Goal: Obtain resource: Download file/media

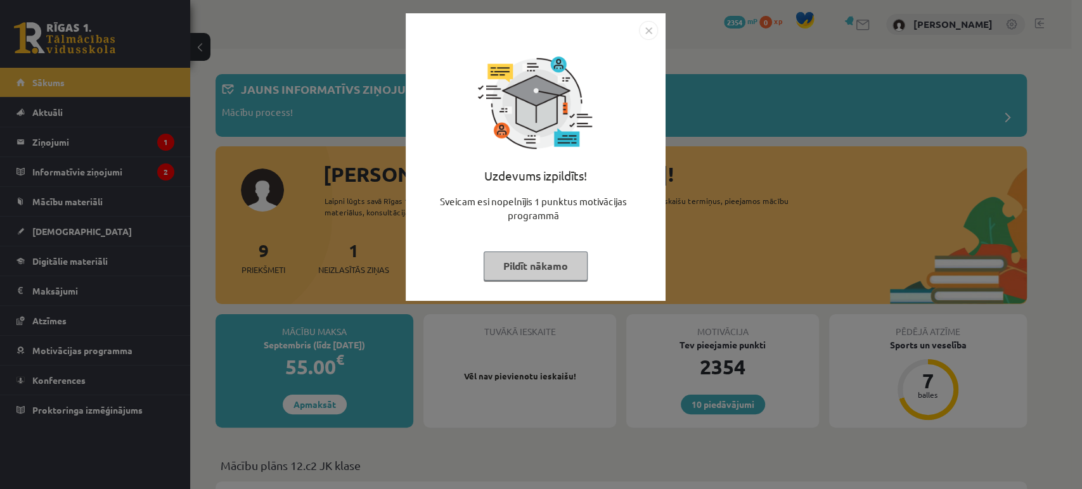
click at [573, 273] on button "Pildīt nākamo" at bounding box center [536, 266] width 104 height 29
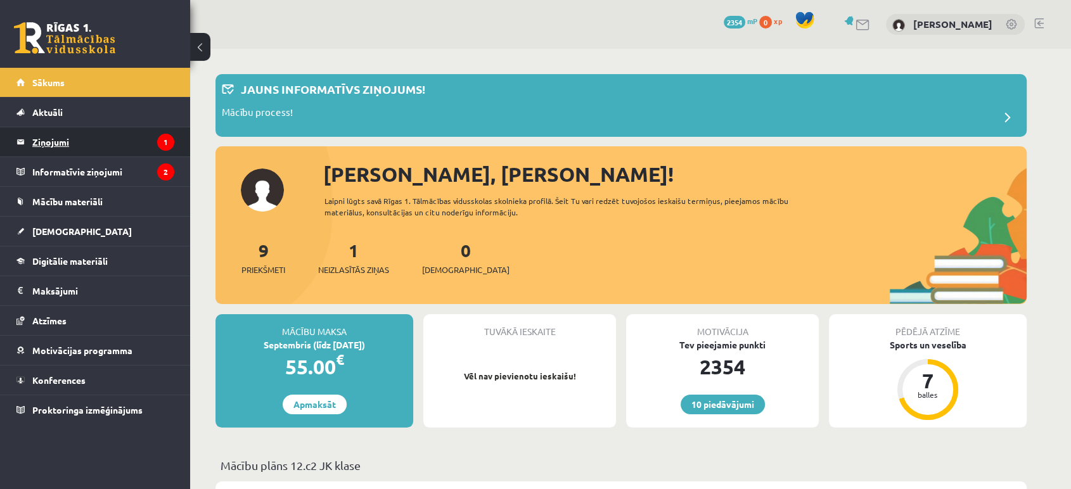
click at [159, 145] on icon "1" at bounding box center [165, 142] width 17 height 17
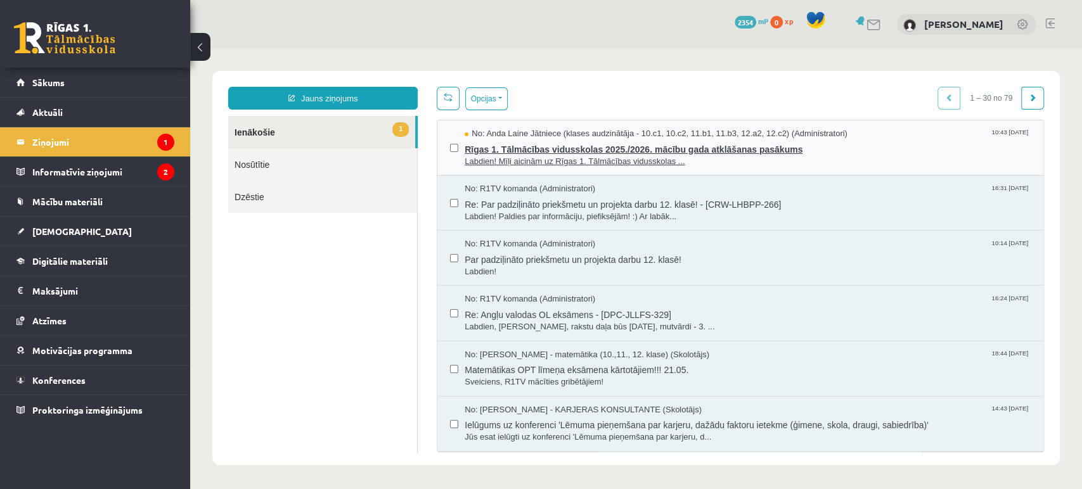
click at [655, 145] on span "Rīgas 1. Tālmācības vidusskolas 2025./2026. mācību gada atklāšanas pasākums" at bounding box center [748, 148] width 566 height 16
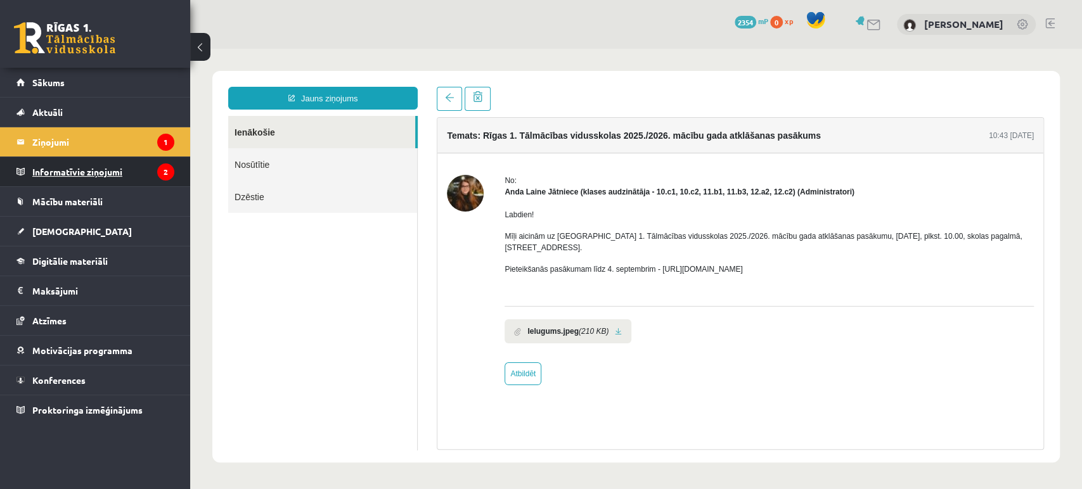
click at [108, 167] on legend "Informatīvie ziņojumi 2" at bounding box center [103, 171] width 142 height 29
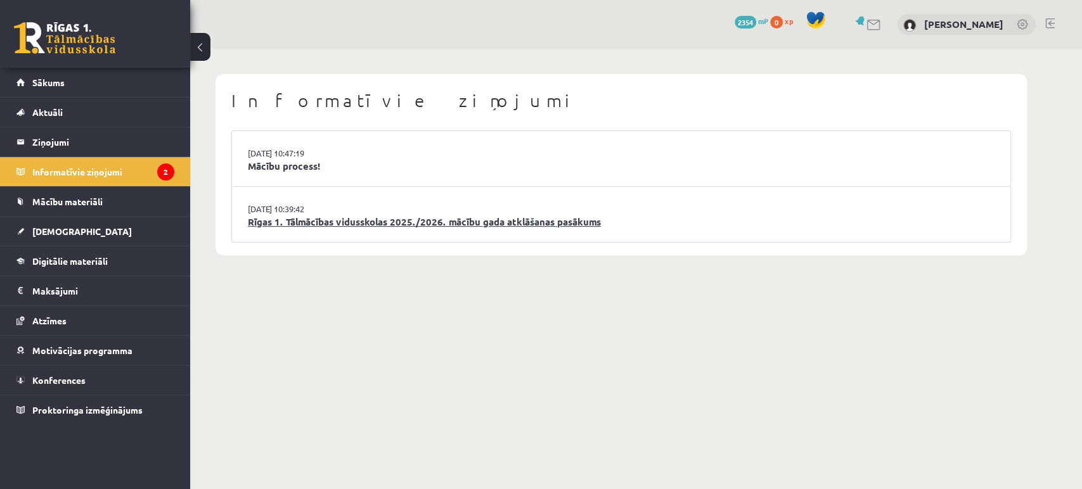
click at [345, 219] on link "Rīgas 1. Tālmācības vidusskolas 2025./2026. mācību gada atklāšanas pasākums" at bounding box center [621, 222] width 747 height 15
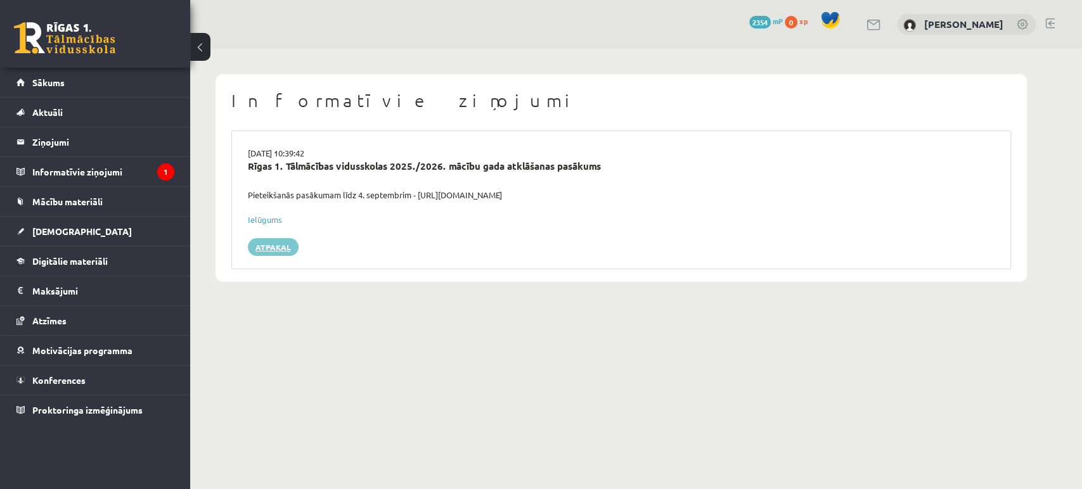
click at [276, 245] on link "Atpakaļ" at bounding box center [273, 247] width 51 height 18
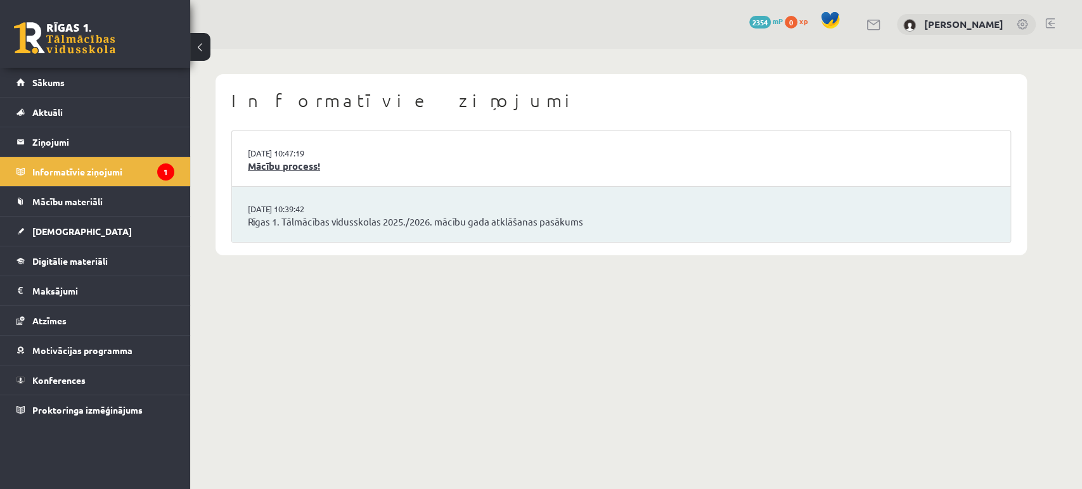
click at [304, 164] on link "Mācību process!" at bounding box center [621, 166] width 747 height 15
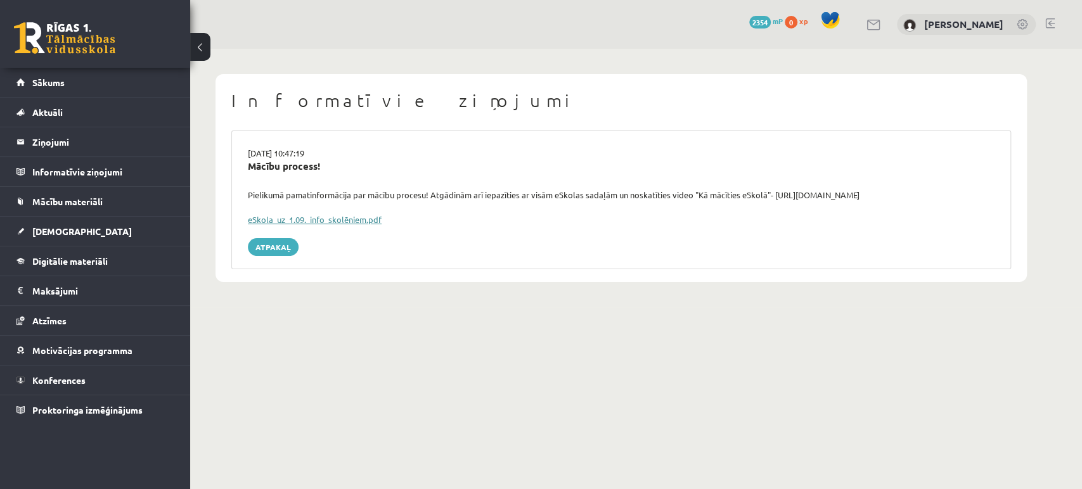
click at [314, 221] on link "eSkola_uz_1.09._info_skolēniem.pdf" at bounding box center [315, 219] width 134 height 11
click at [74, 170] on legend "Informatīvie ziņojumi 0" at bounding box center [103, 171] width 142 height 29
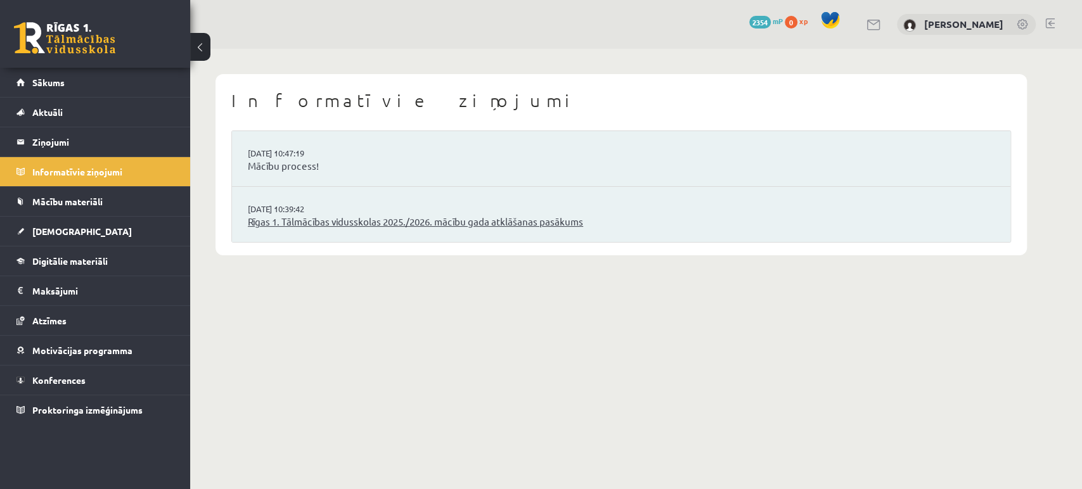
click at [281, 219] on link "Rīgas 1. Tālmācības vidusskolas 2025./2026. mācību gada atklāšanas pasākums" at bounding box center [621, 222] width 747 height 15
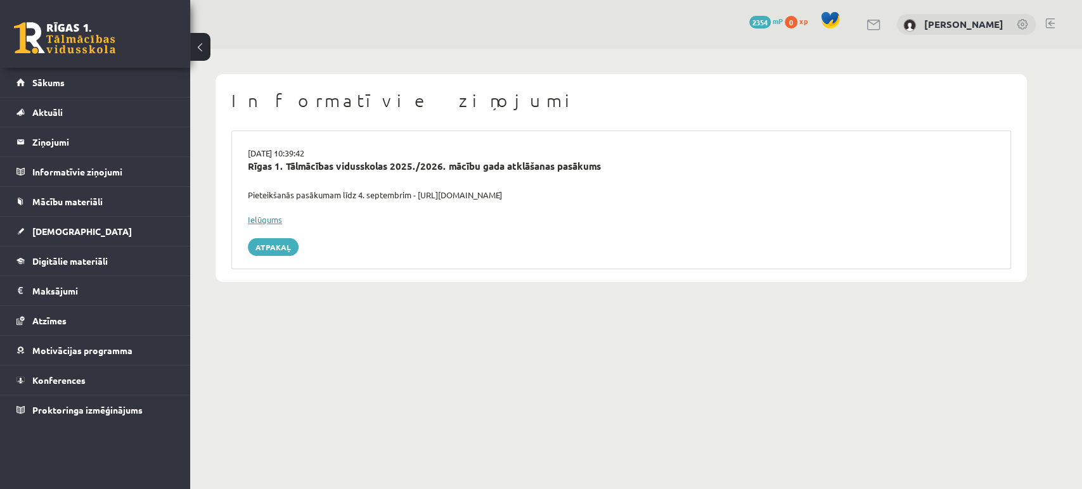
click at [261, 217] on link "Ielūgums" at bounding box center [265, 219] width 34 height 11
click at [78, 48] on link at bounding box center [64, 38] width 101 height 32
